Goal: Task Accomplishment & Management: Use online tool/utility

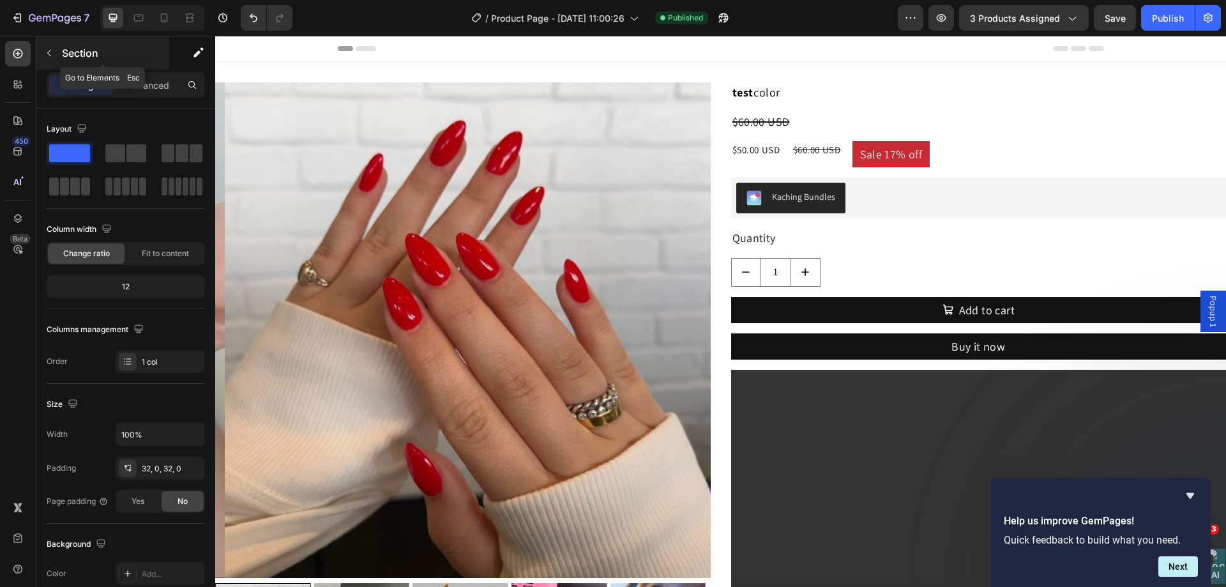
click at [52, 52] on icon "button" at bounding box center [49, 53] width 10 height 10
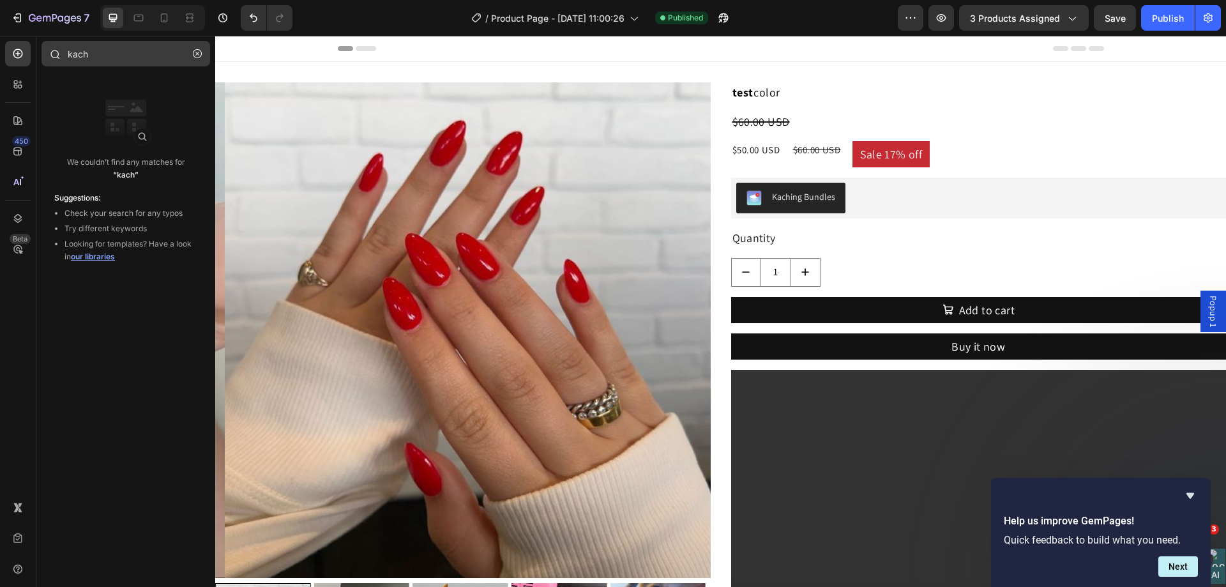
drag, startPoint x: 199, startPoint y: 55, endPoint x: 187, endPoint y: 55, distance: 12.1
click at [200, 55] on icon "button" at bounding box center [197, 53] width 9 height 9
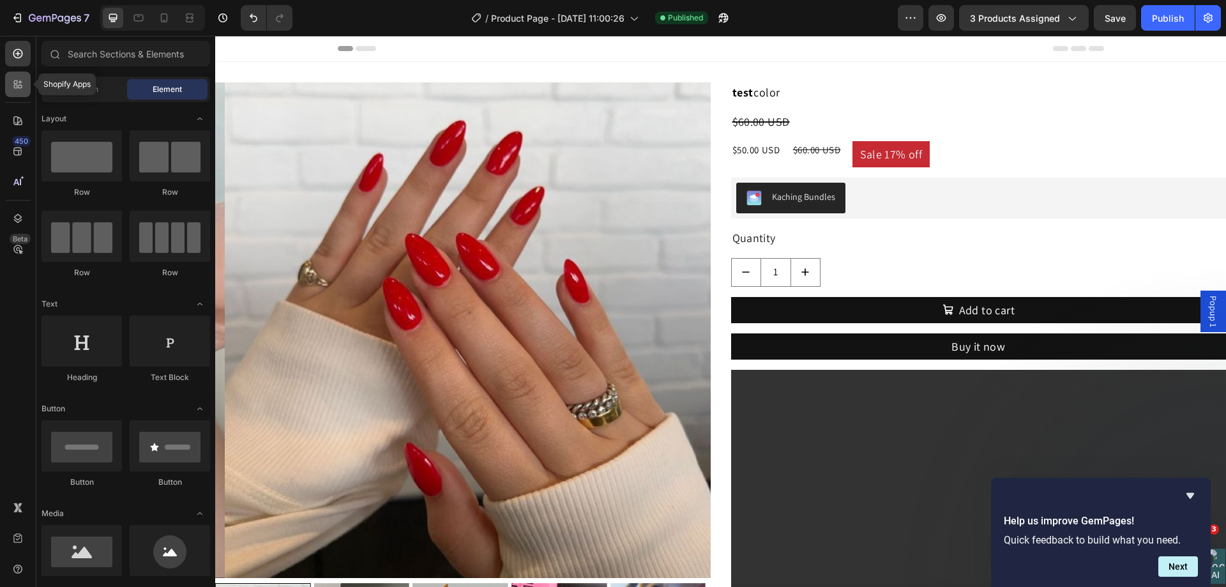
click at [11, 88] on icon at bounding box center [17, 84] width 13 height 13
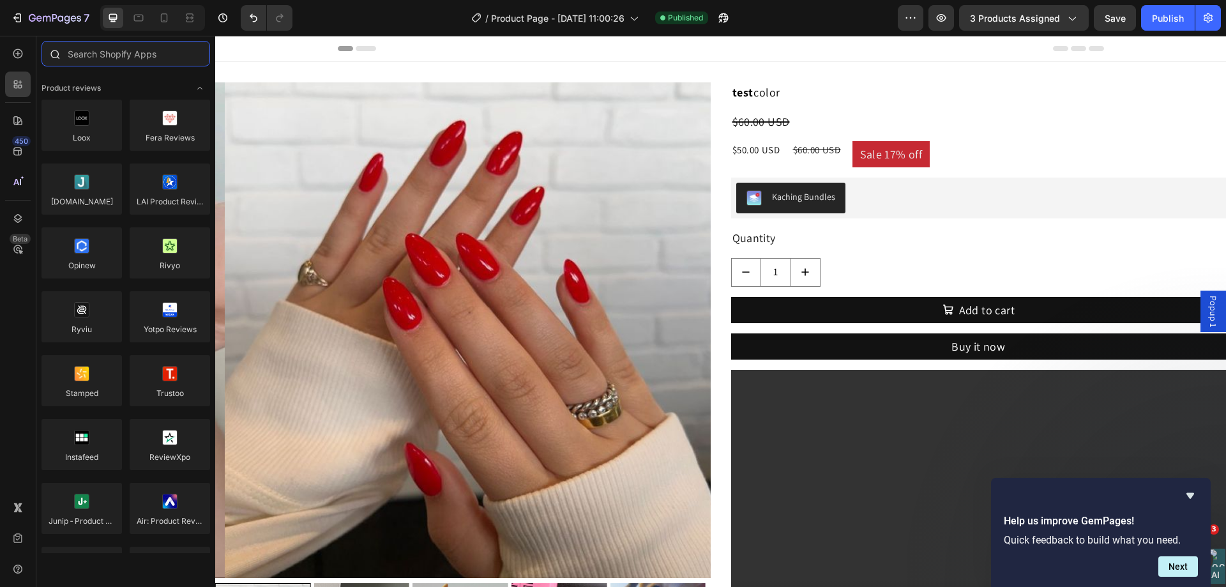
click at [89, 50] on input "text" at bounding box center [126, 54] width 169 height 26
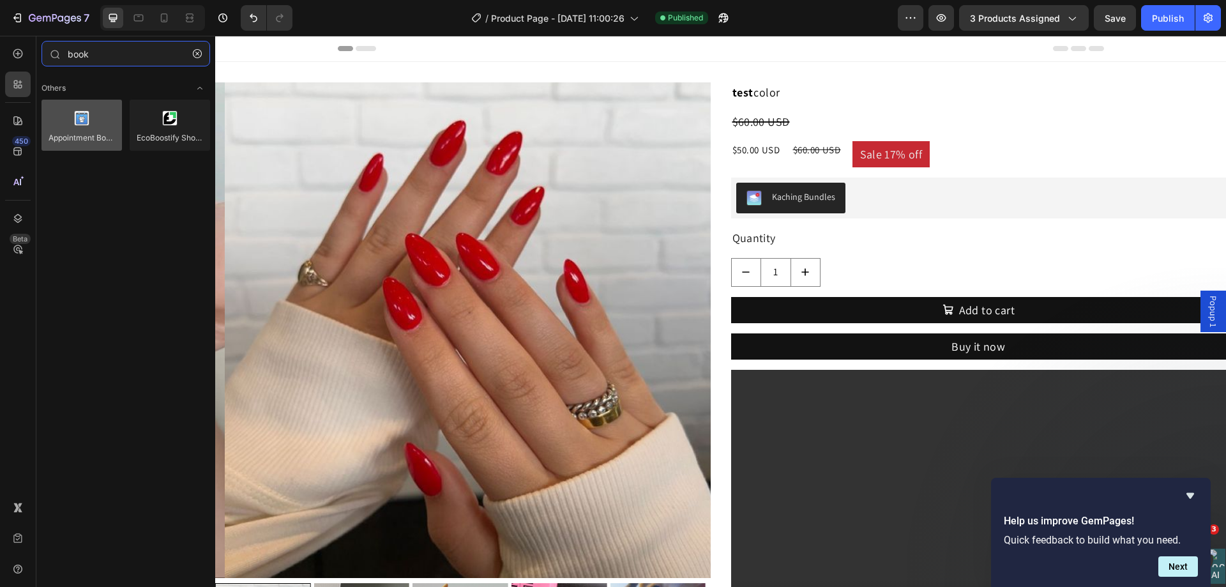
type input "book"
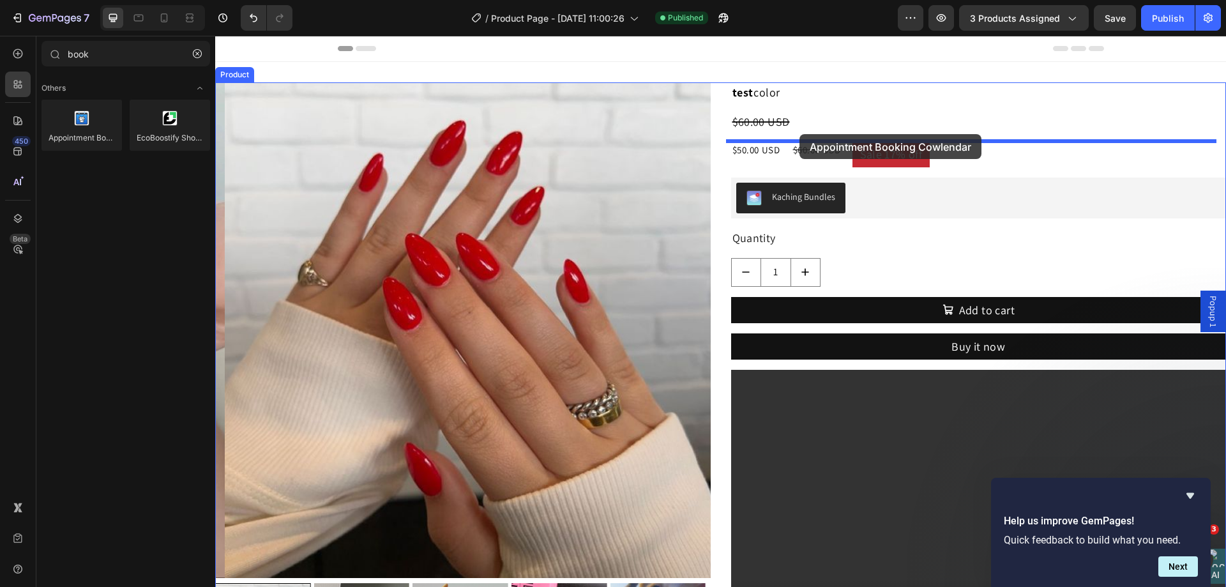
drag, startPoint x: 308, startPoint y: 170, endPoint x: 800, endPoint y: 134, distance: 493.2
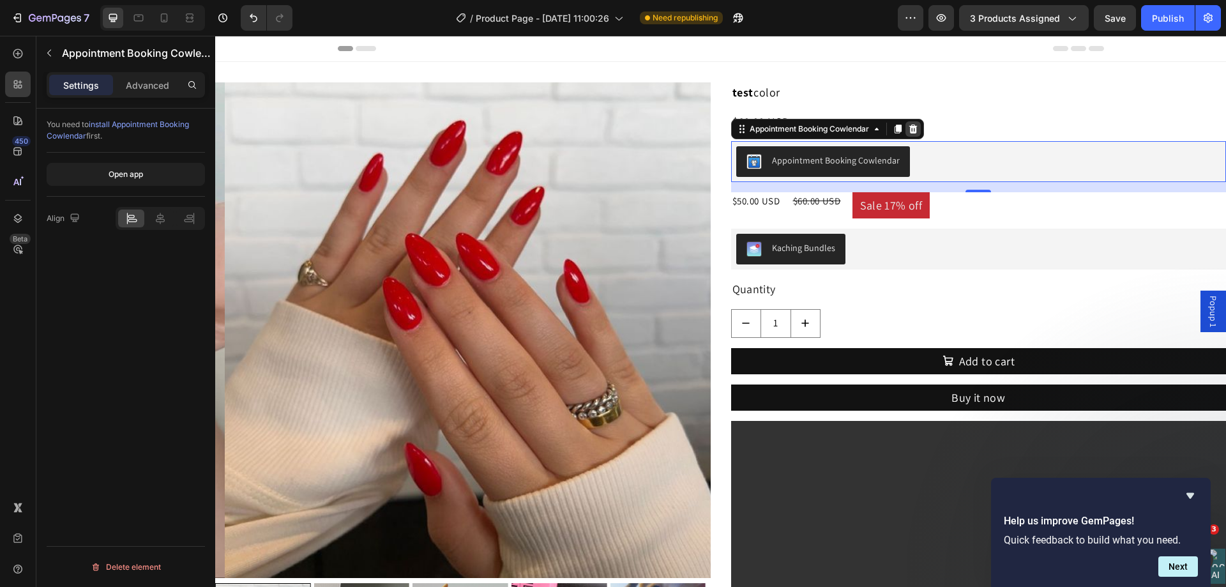
click at [913, 125] on icon at bounding box center [913, 129] width 10 height 10
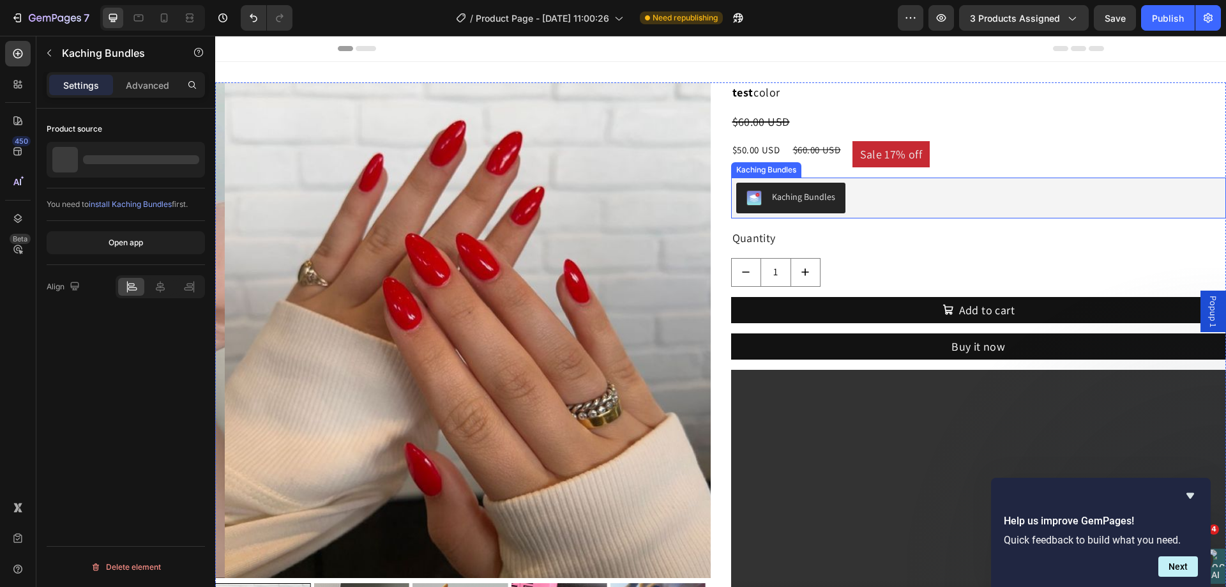
click at [909, 212] on div "Kaching Bundles" at bounding box center [979, 198] width 485 height 31
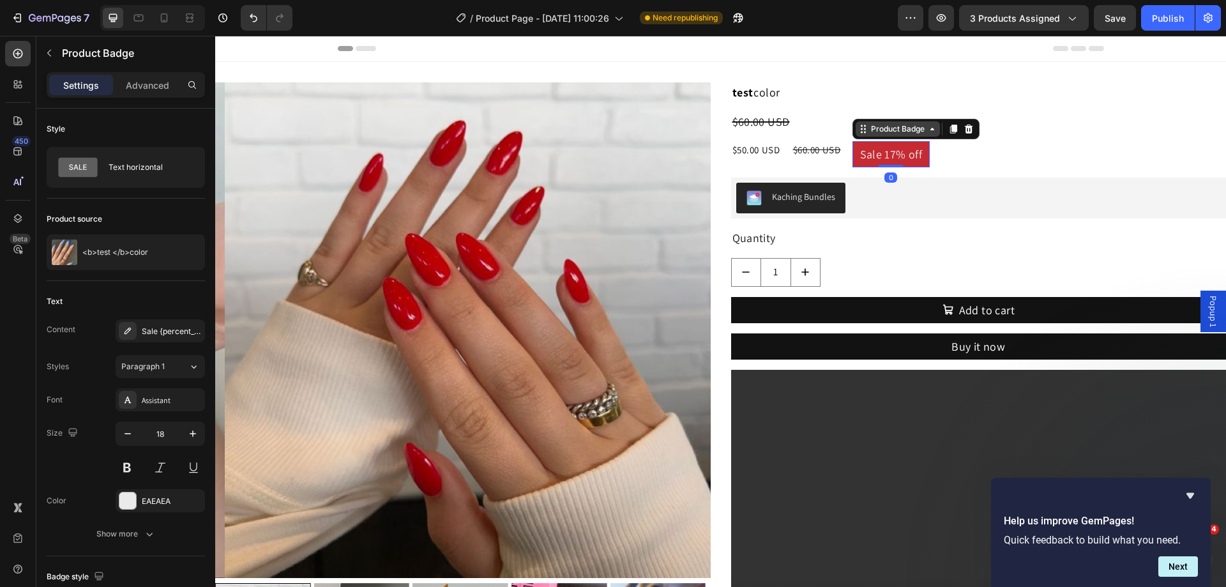
click at [897, 136] on div "Product Badge" at bounding box center [898, 128] width 84 height 15
click at [966, 131] on icon at bounding box center [969, 129] width 8 height 9
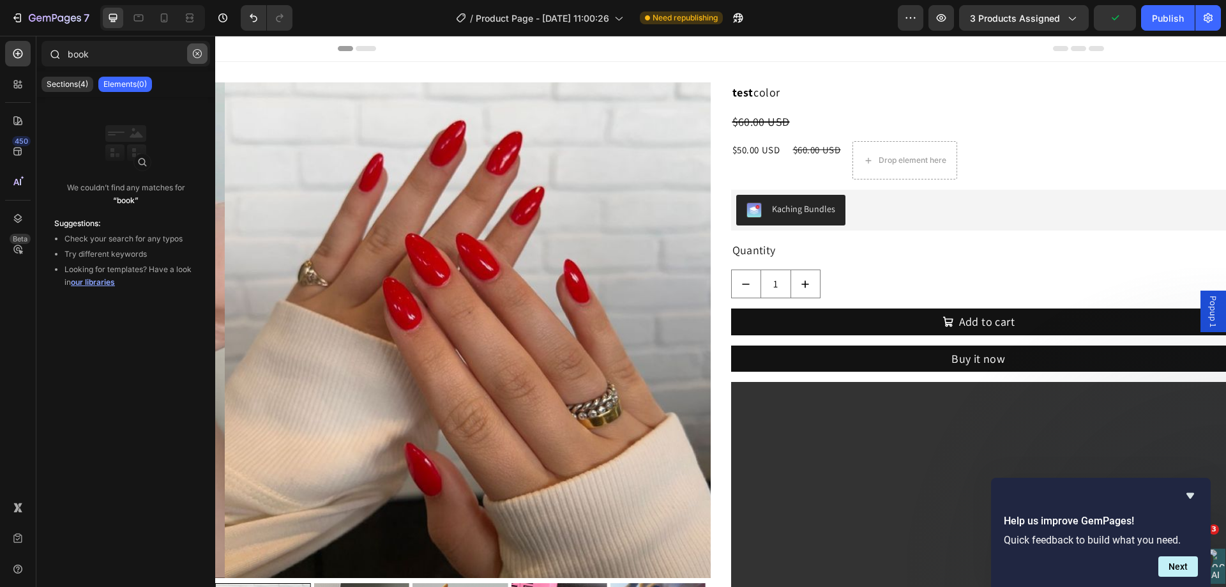
click at [198, 50] on icon "button" at bounding box center [197, 53] width 9 height 9
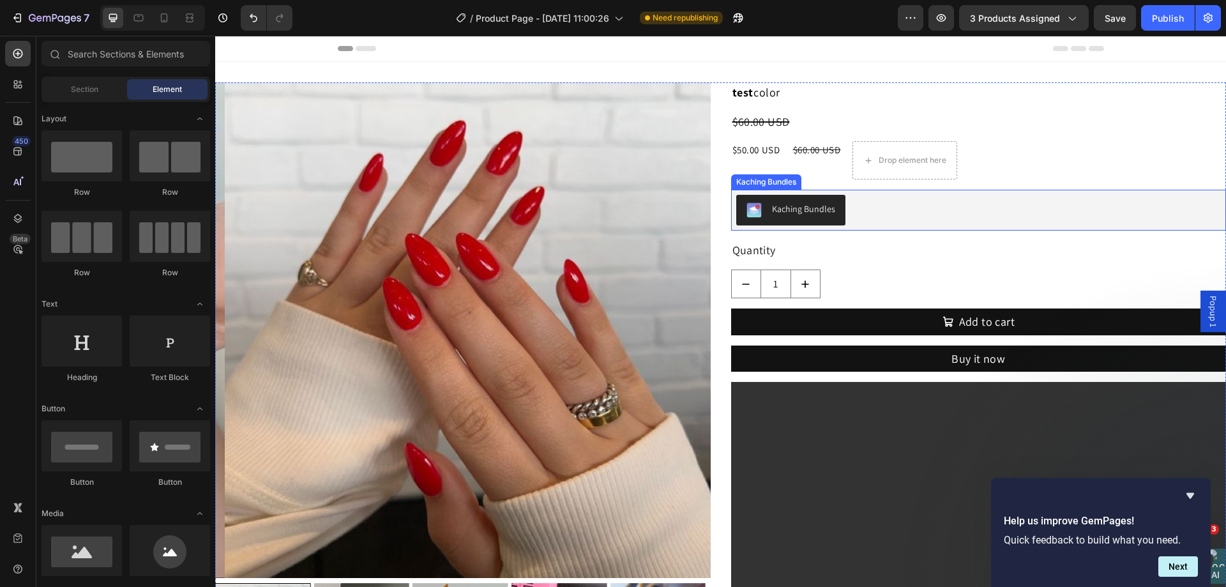
click at [770, 185] on div "Kaching Bundles" at bounding box center [766, 181] width 65 height 11
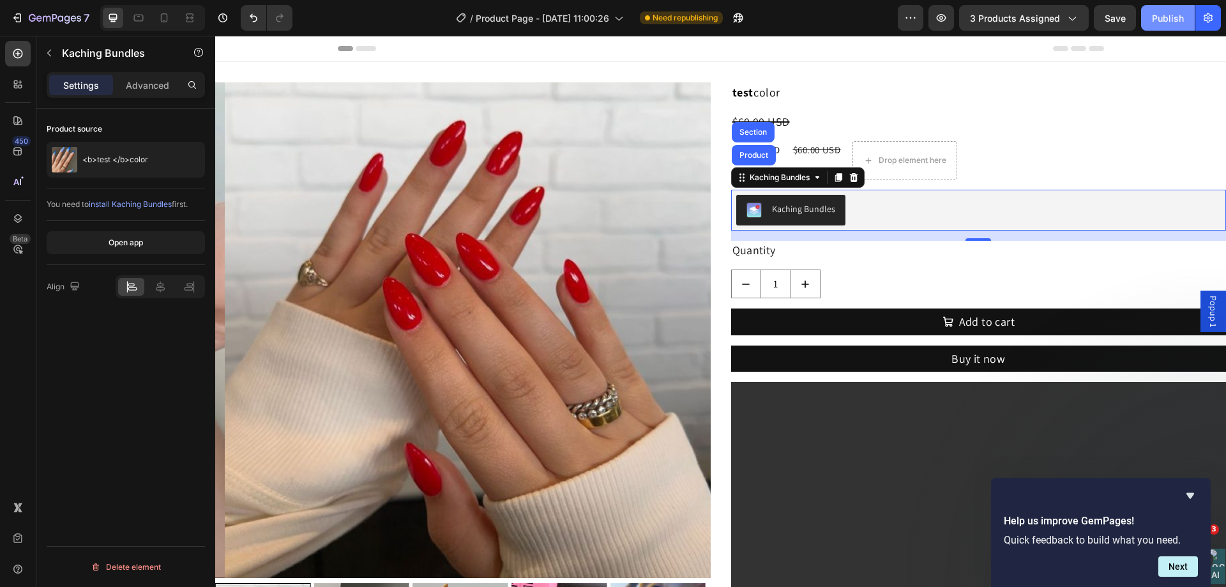
click at [1159, 26] on button "Publish" at bounding box center [1169, 18] width 54 height 26
click at [728, 14] on icon "button" at bounding box center [724, 18] width 10 height 10
click at [724, 23] on icon "button" at bounding box center [723, 17] width 13 height 13
click at [853, 182] on icon at bounding box center [854, 177] width 10 height 10
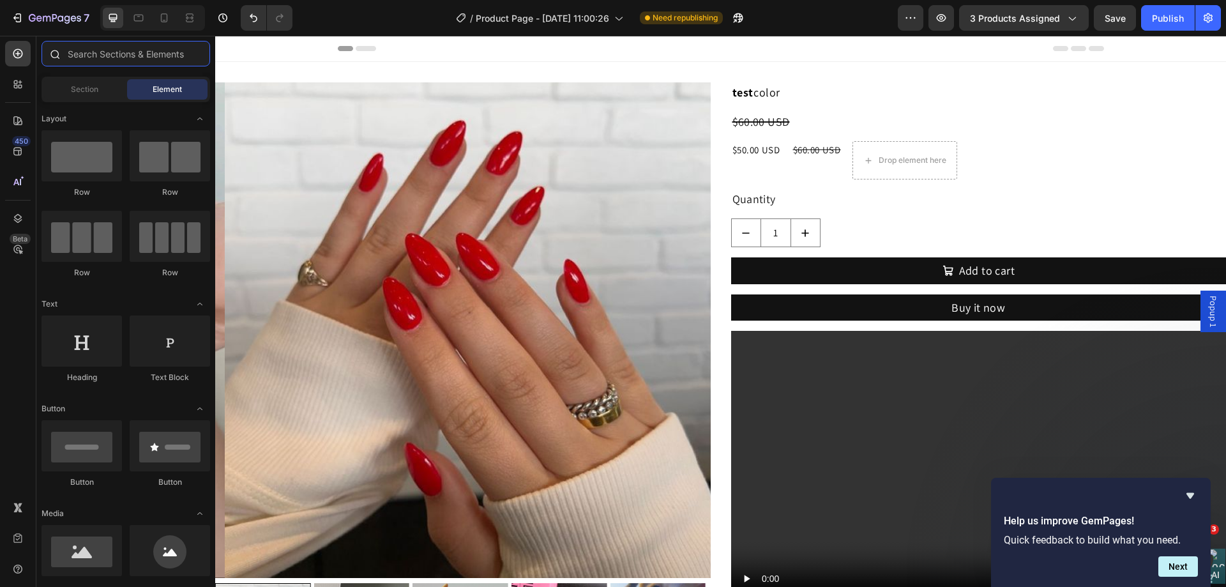
click at [91, 52] on input "text" at bounding box center [126, 54] width 169 height 26
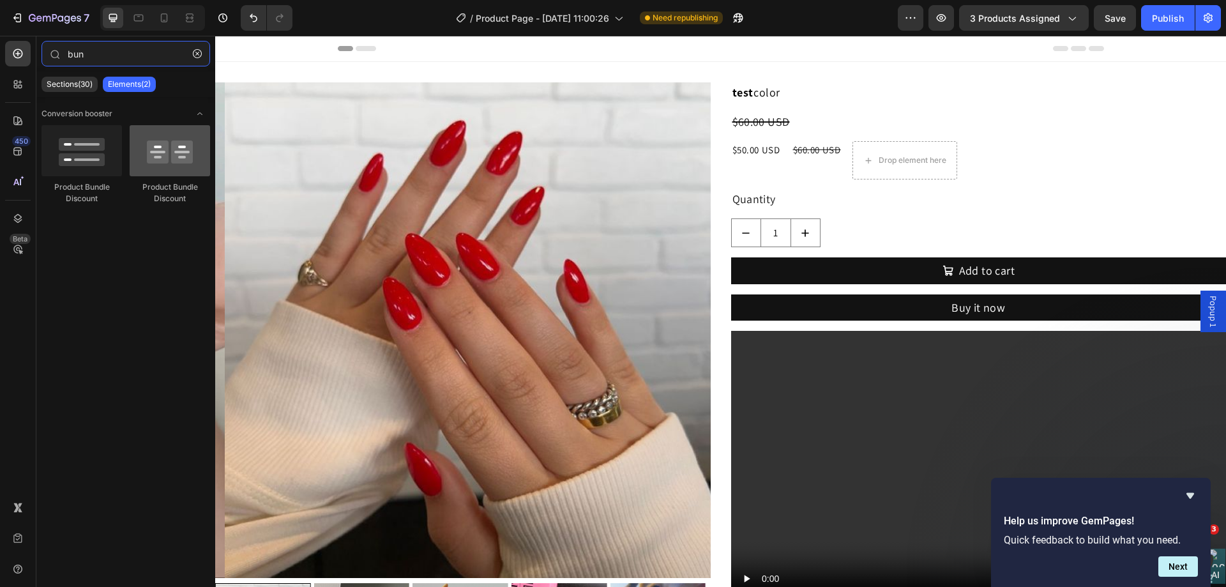
type input "bun"
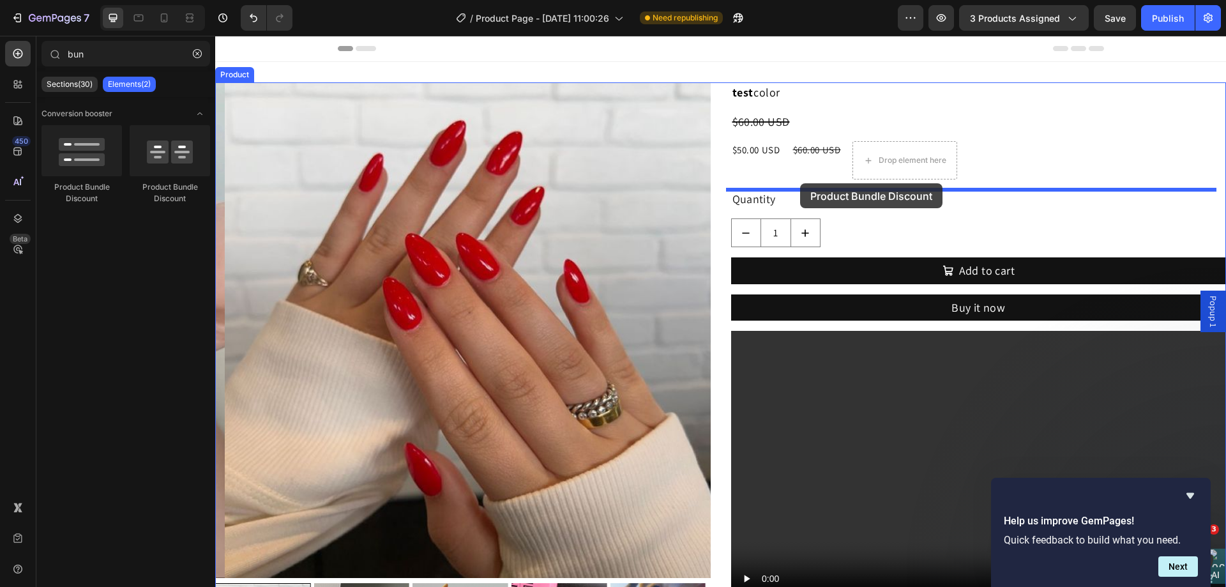
drag, startPoint x: 389, startPoint y: 191, endPoint x: 801, endPoint y: 184, distance: 412.1
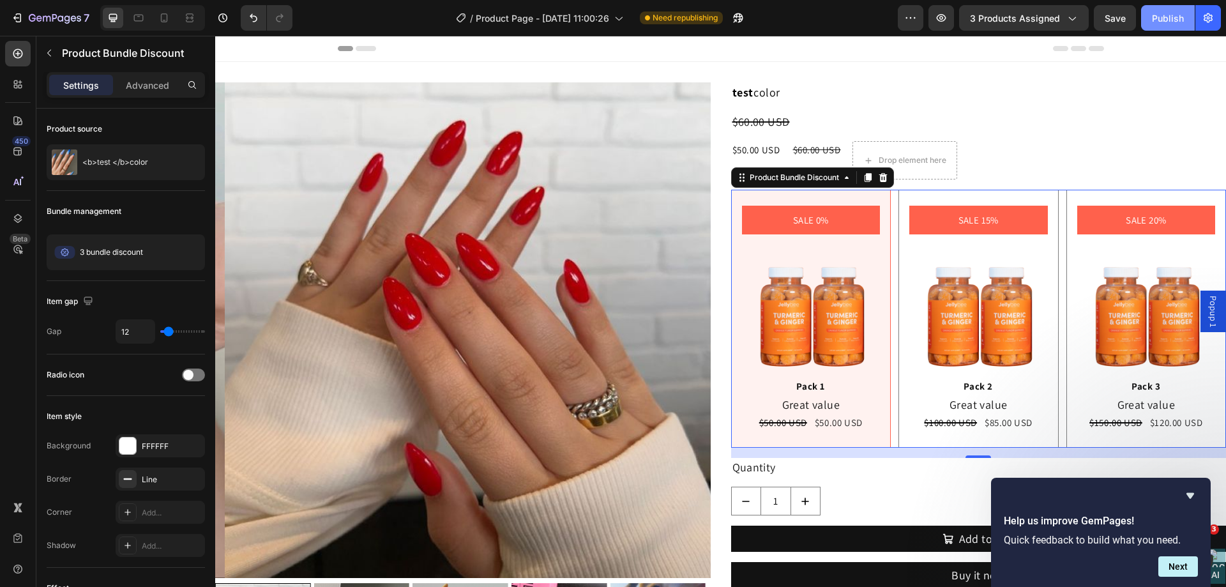
click at [1180, 21] on div "Publish" at bounding box center [1168, 17] width 32 height 13
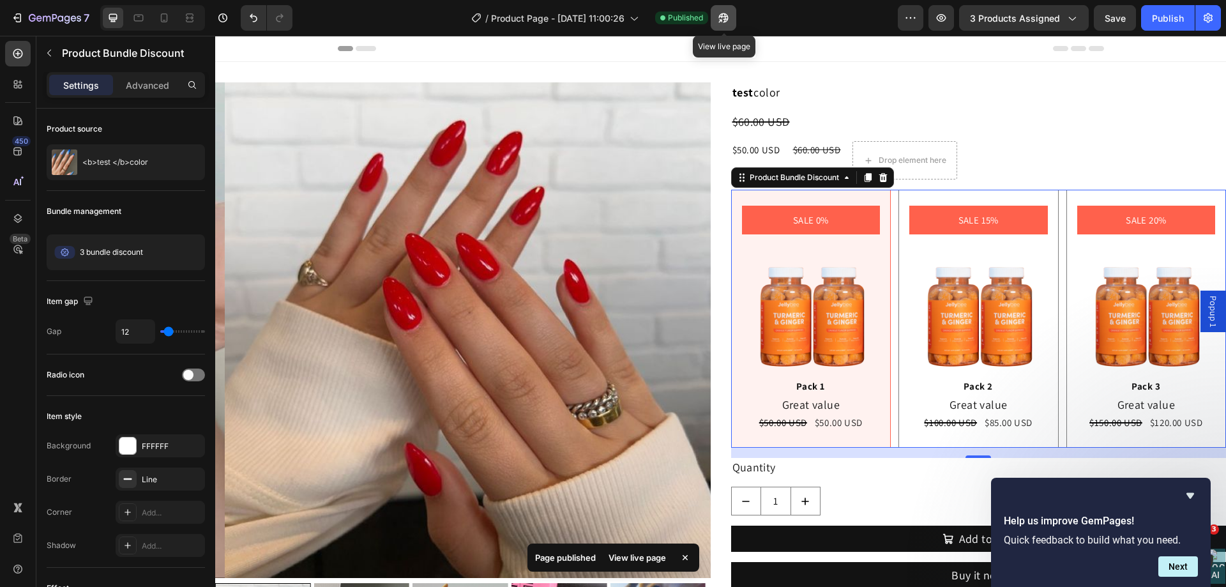
click at [724, 24] on icon "button" at bounding box center [723, 17] width 13 height 13
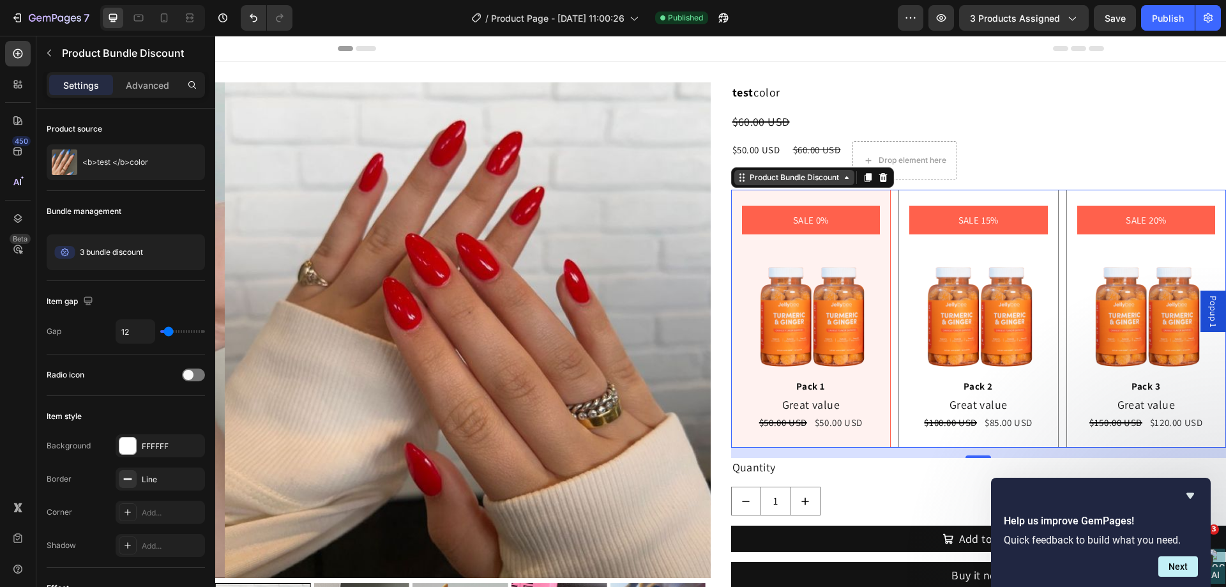
click at [796, 179] on div "Product Bundle Discount" at bounding box center [794, 177] width 95 height 11
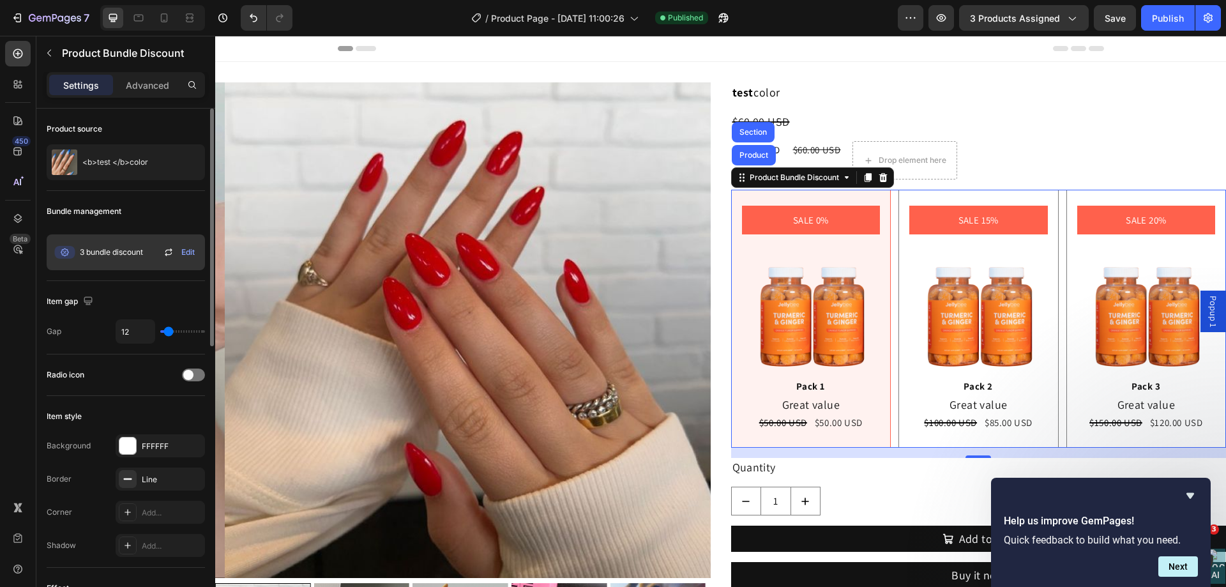
click at [135, 252] on span "3 bundle discount" at bounding box center [111, 252] width 63 height 11
click at [183, 252] on span "Edit" at bounding box center [187, 252] width 13 height 11
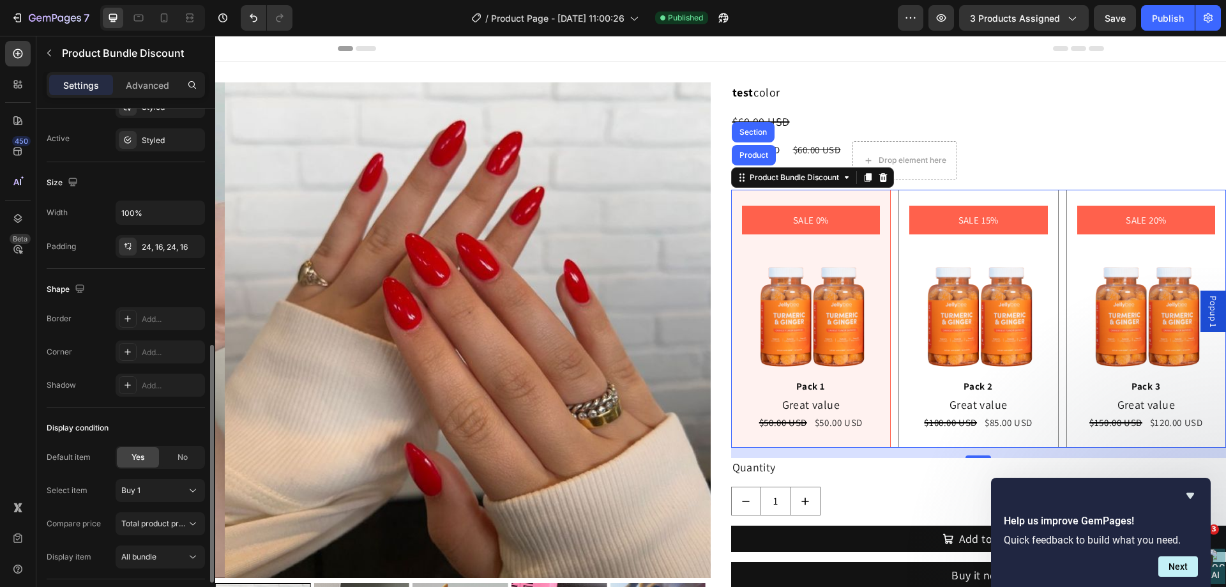
scroll to position [598, 0]
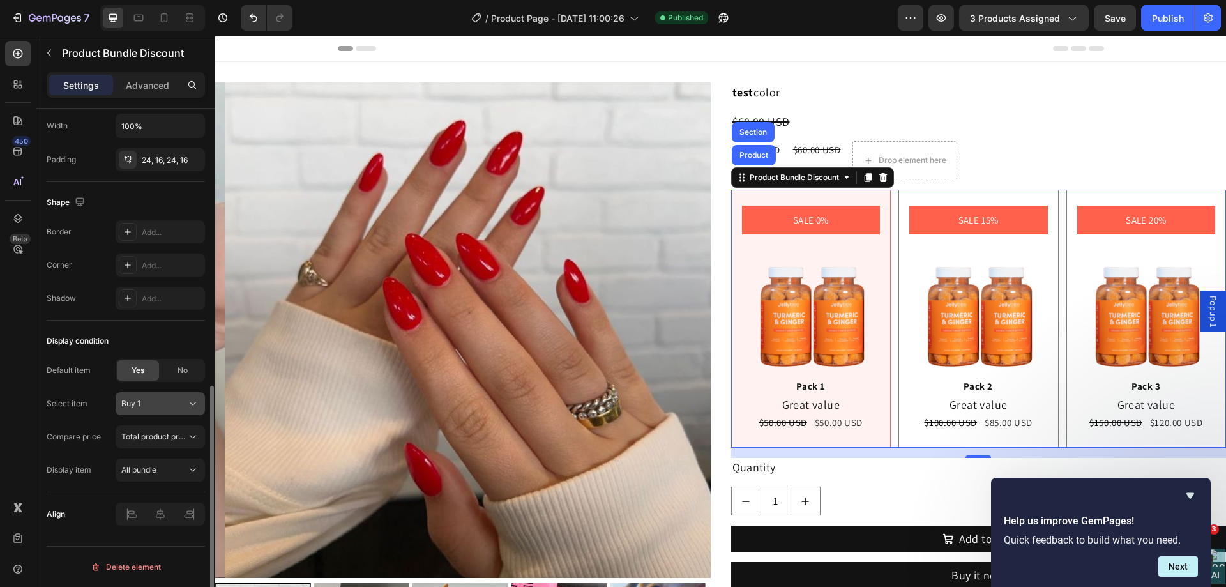
click at [167, 404] on div "Buy 1" at bounding box center [152, 403] width 63 height 11
click at [119, 339] on div "Display condition" at bounding box center [126, 341] width 158 height 20
click at [171, 430] on button "Total product price" at bounding box center [160, 436] width 89 height 23
click at [91, 390] on div "Default item Yes No Select item Buy 1 Compare price Total product price Display…" at bounding box center [126, 420] width 158 height 123
click at [182, 401] on div "Buy 1" at bounding box center [152, 403] width 63 height 11
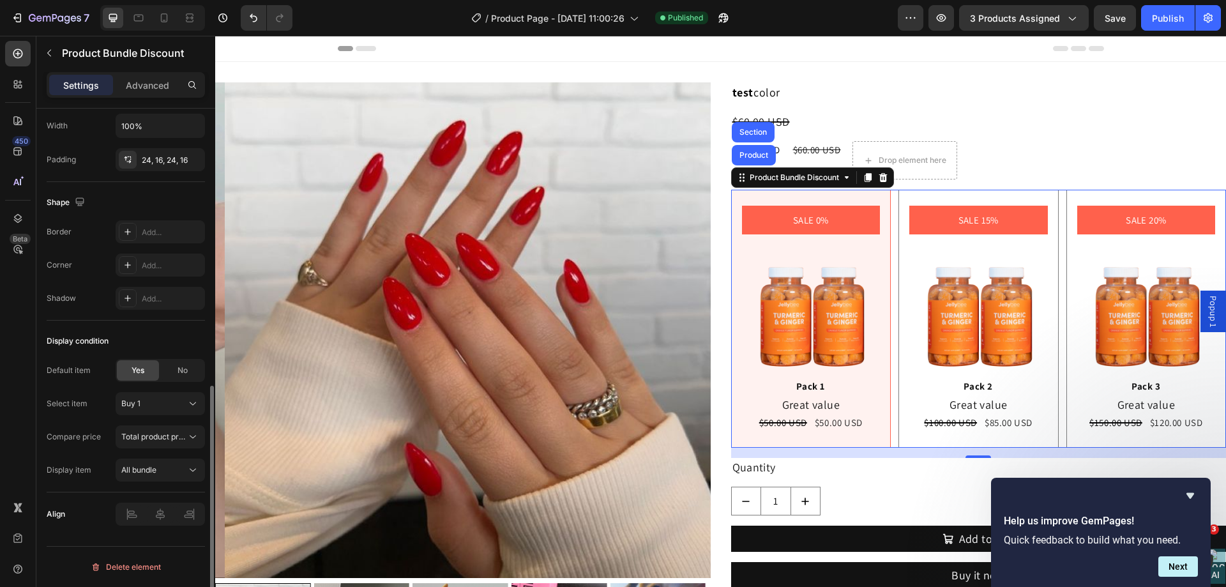
click at [90, 415] on div "Select item Buy 1" at bounding box center [126, 403] width 158 height 23
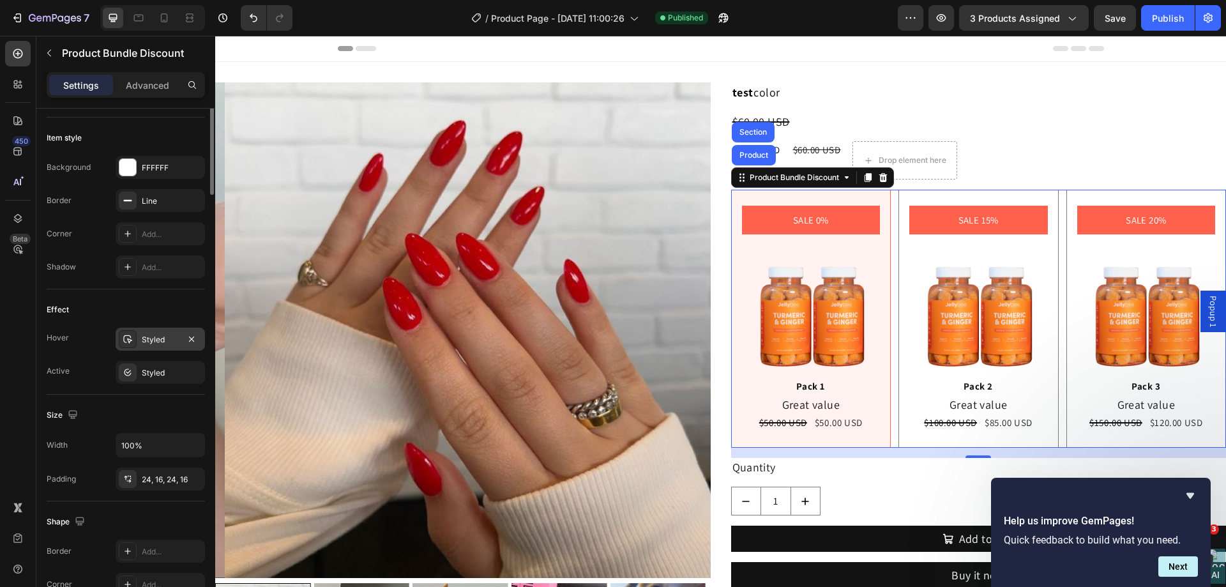
scroll to position [23, 0]
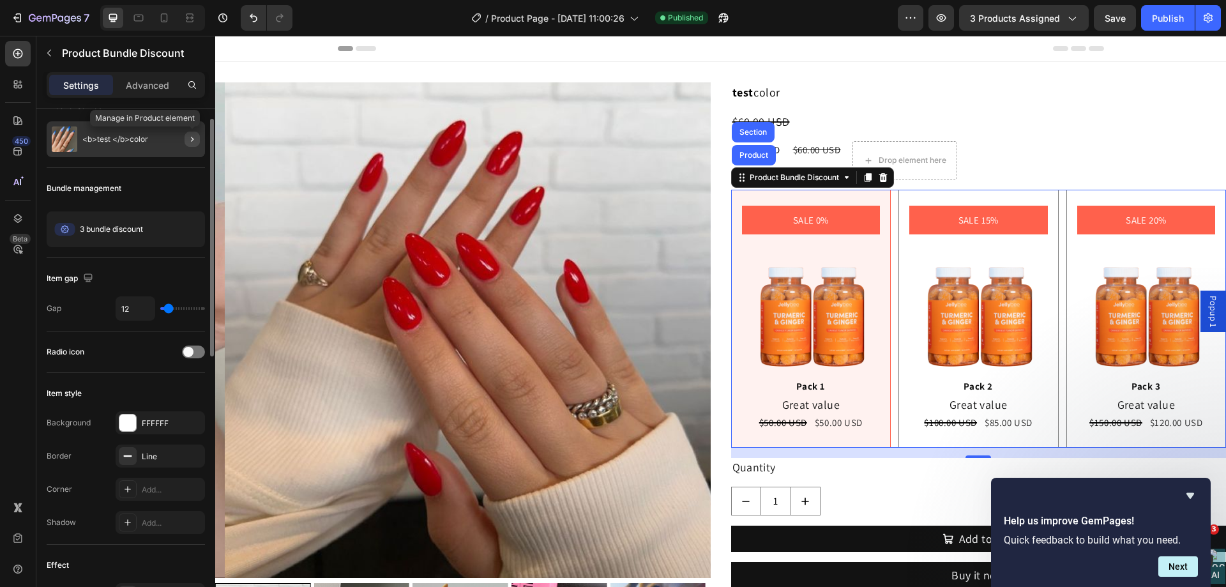
click at [185, 139] on button "button" at bounding box center [192, 139] width 15 height 15
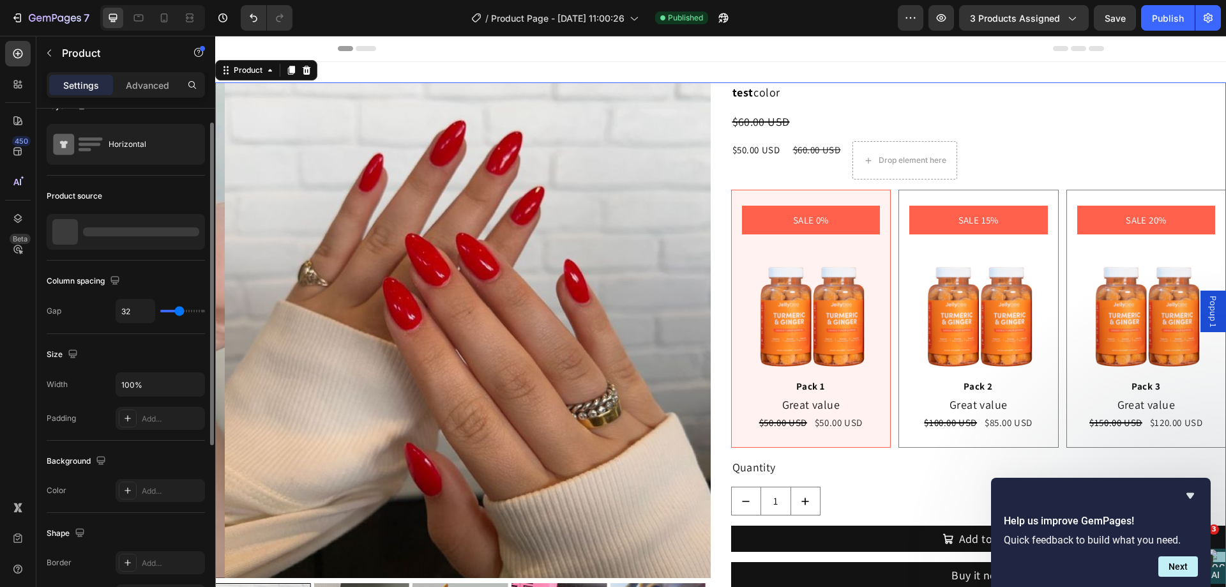
scroll to position [0, 0]
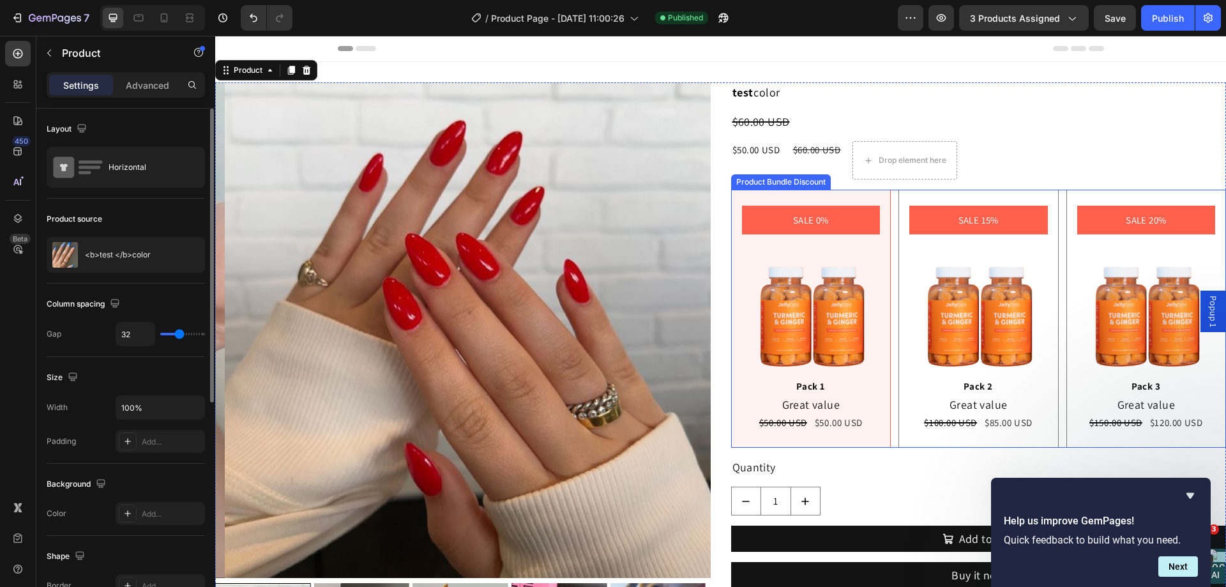
click at [735, 202] on div "SALE 0% Product Badge Image Pack 1 Text Block Great value Text Block $50.00 USD…" at bounding box center [811, 319] width 160 height 258
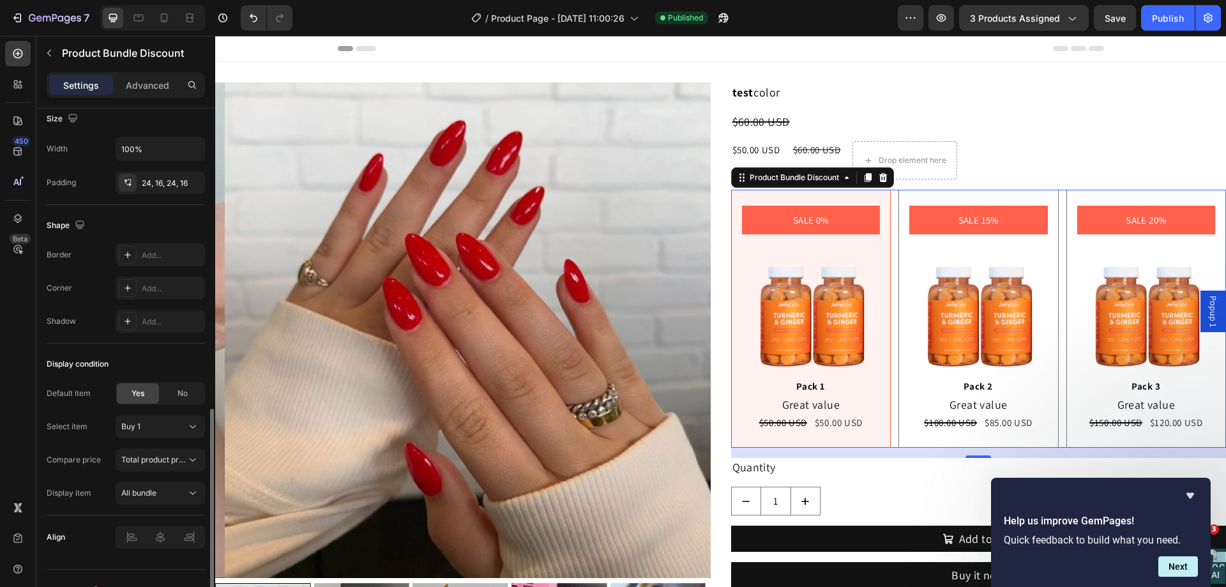
scroll to position [598, 0]
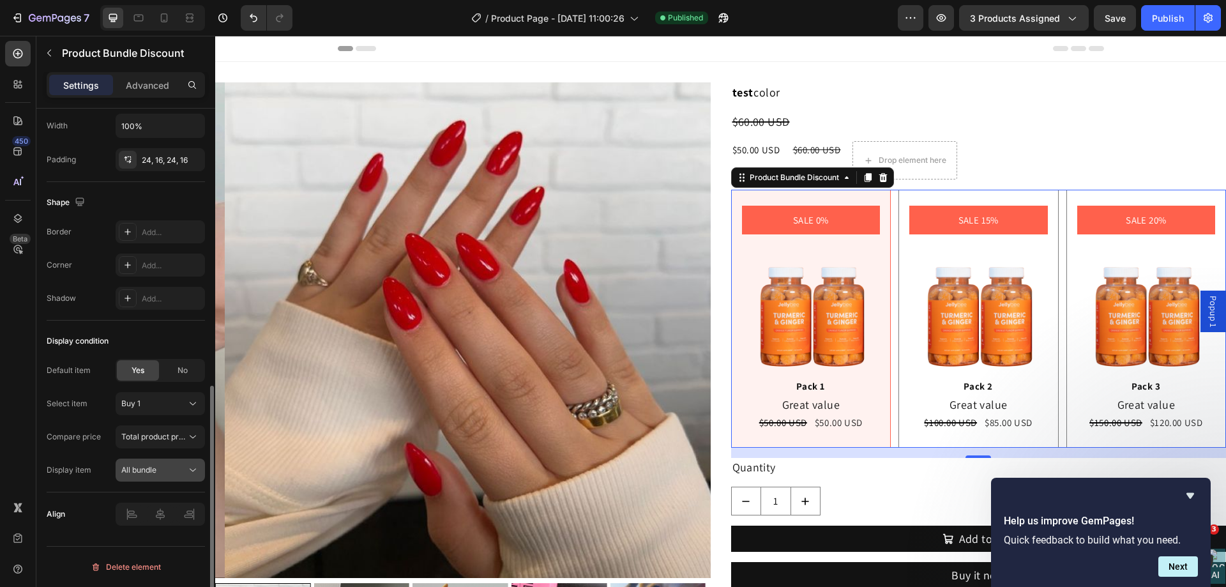
click at [178, 470] on div "All bundle" at bounding box center [153, 469] width 65 height 11
click at [177, 409] on div "Buy 1" at bounding box center [160, 403] width 78 height 13
click at [163, 328] on div "Display condition Default item Yes No Select item Buy 1 Compare price Total pro…" at bounding box center [126, 407] width 158 height 172
click at [176, 410] on button "Buy 1" at bounding box center [160, 403] width 89 height 23
click at [109, 390] on div "Default item Yes No Select item Buy 1 Compare price Total product price Display…" at bounding box center [126, 420] width 158 height 123
